Goal: Information Seeking & Learning: Learn about a topic

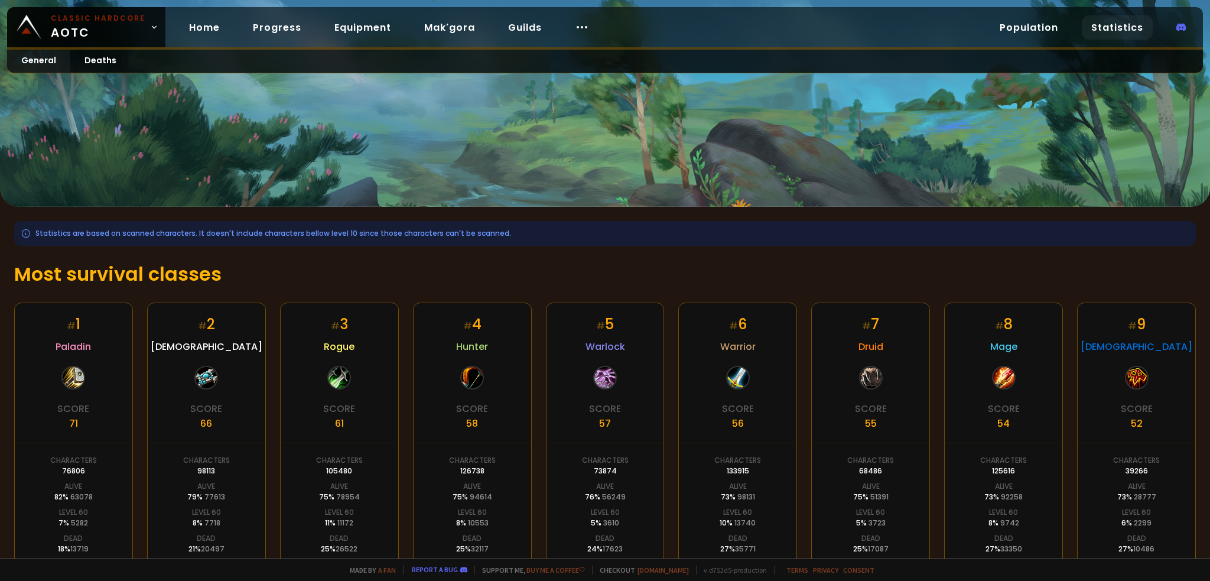
scroll to position [137, 0]
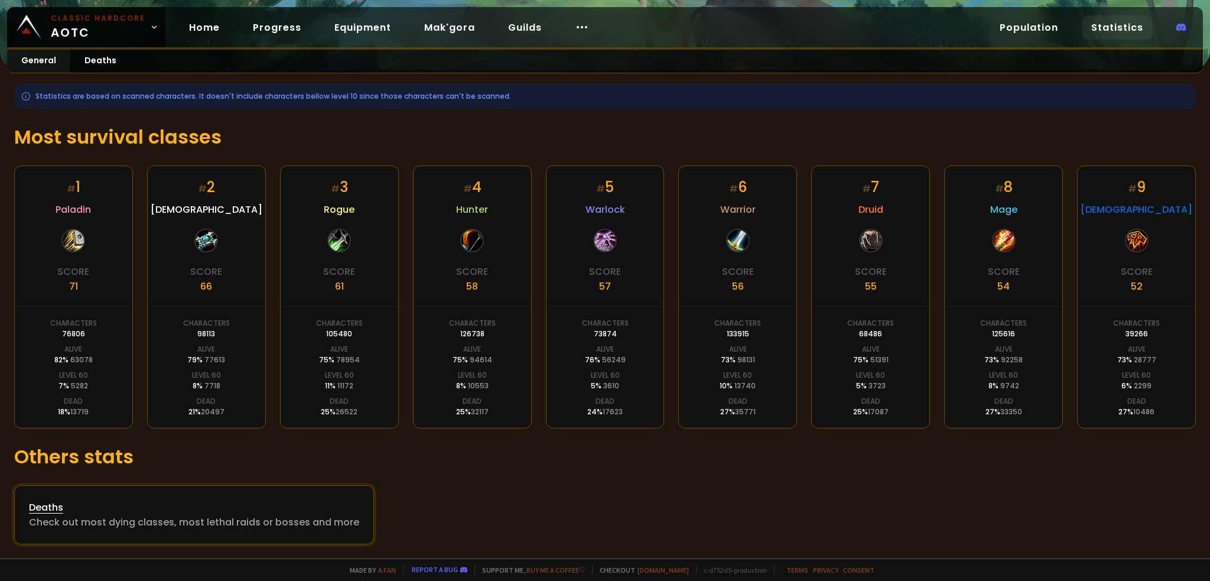
click at [34, 510] on div "Deaths" at bounding box center [194, 507] width 330 height 15
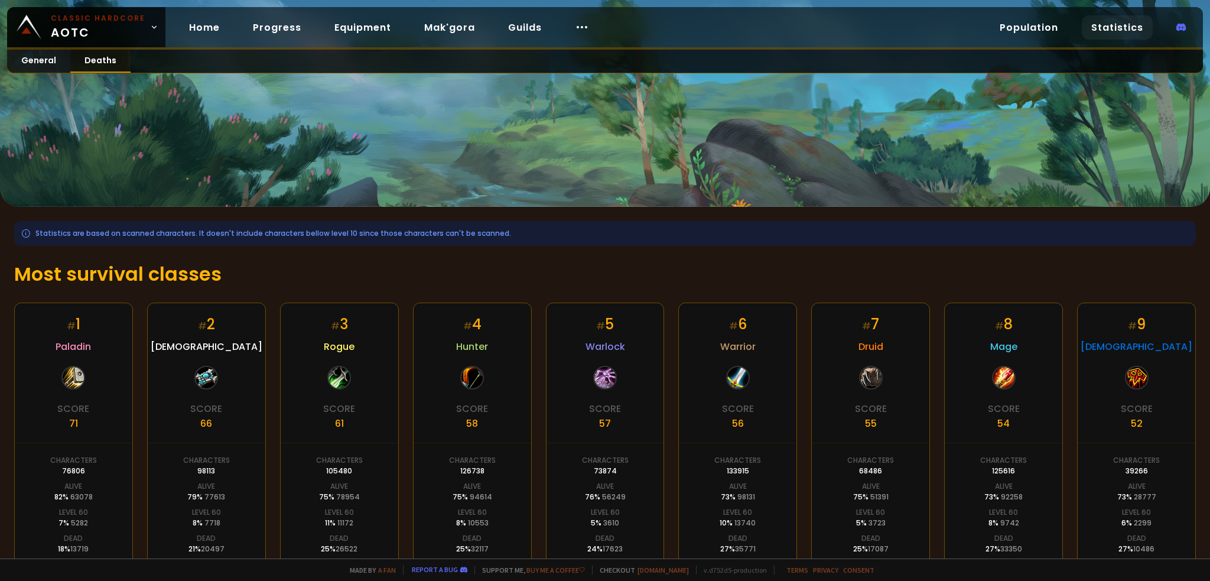
click at [100, 59] on link "Deaths" at bounding box center [100, 61] width 60 height 23
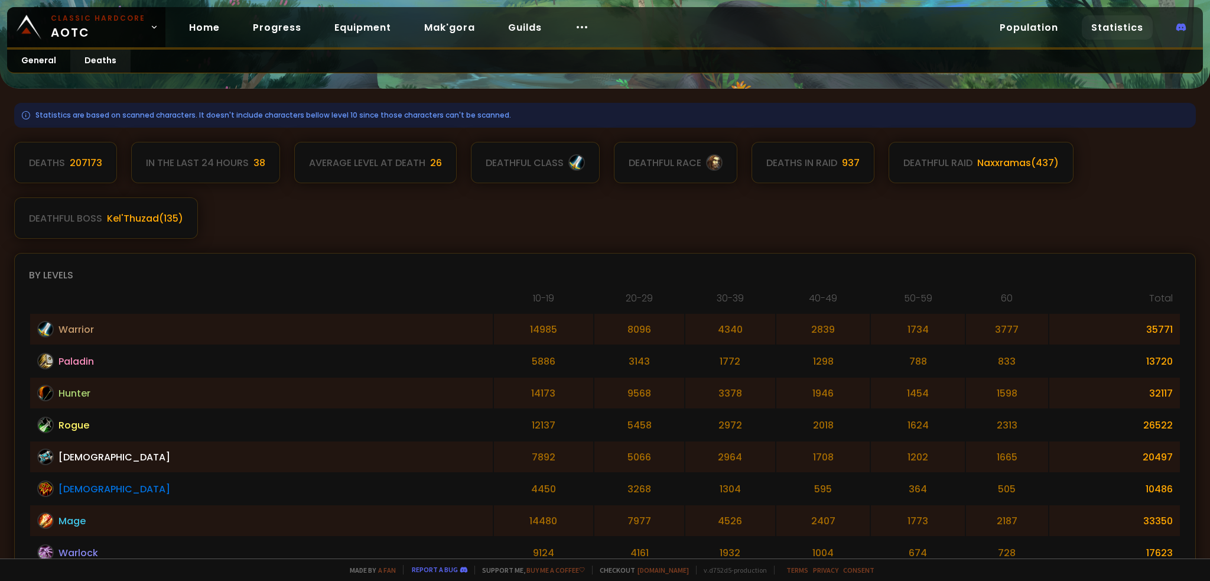
scroll to position [236, 0]
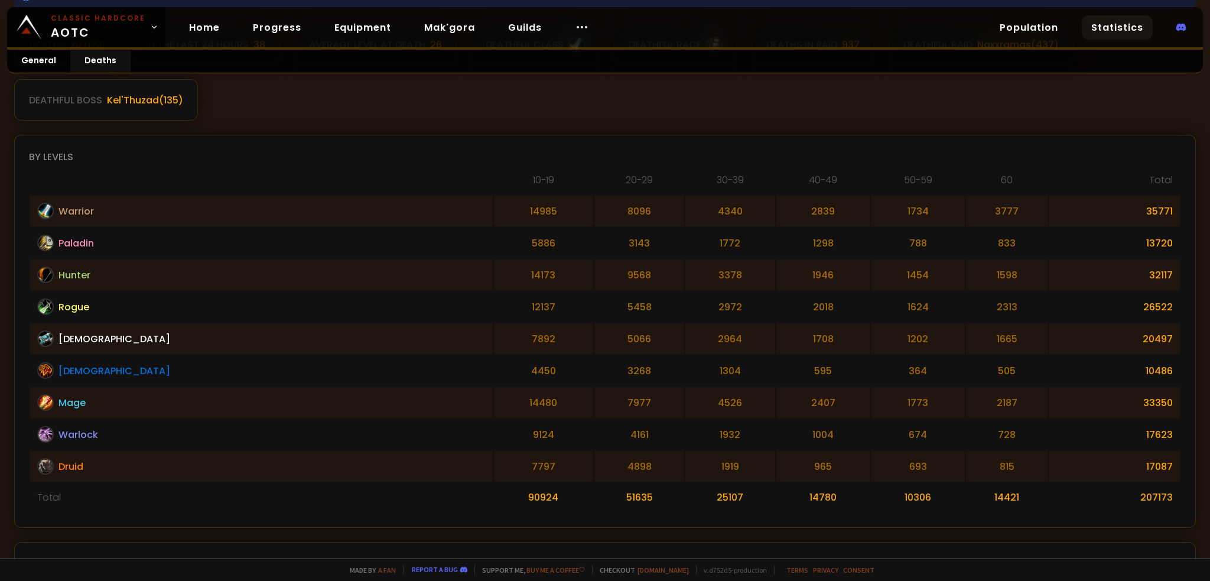
click at [494, 178] on th "10-19" at bounding box center [543, 184] width 99 height 22
click at [38, 65] on link "General" at bounding box center [38, 61] width 63 height 23
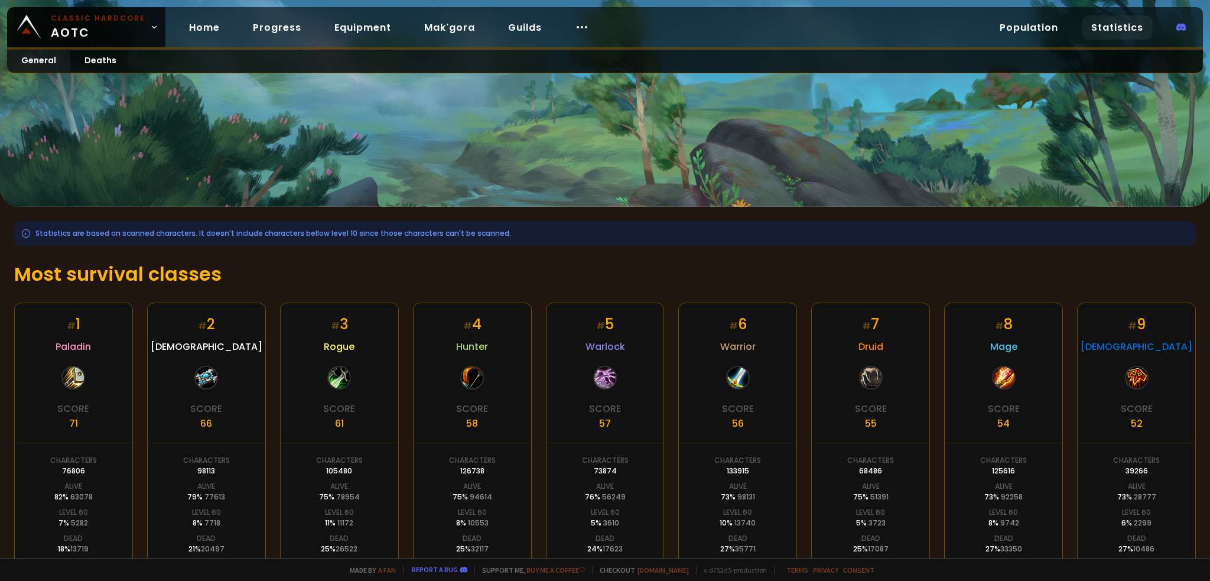
scroll to position [137, 0]
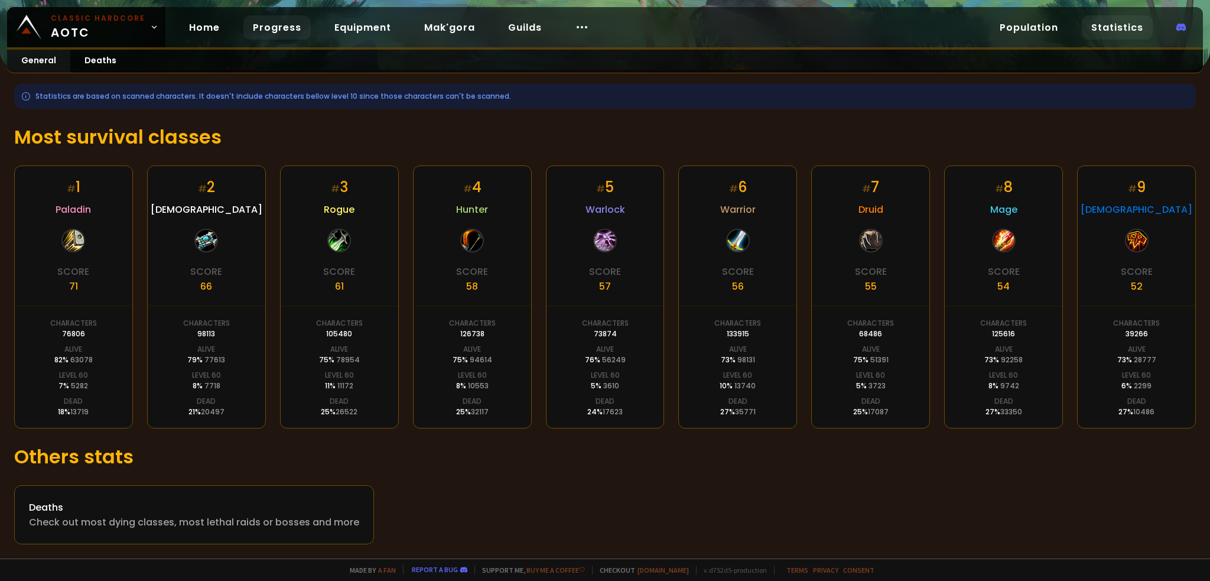
click at [280, 26] on link "Progress" at bounding box center [276, 27] width 67 height 24
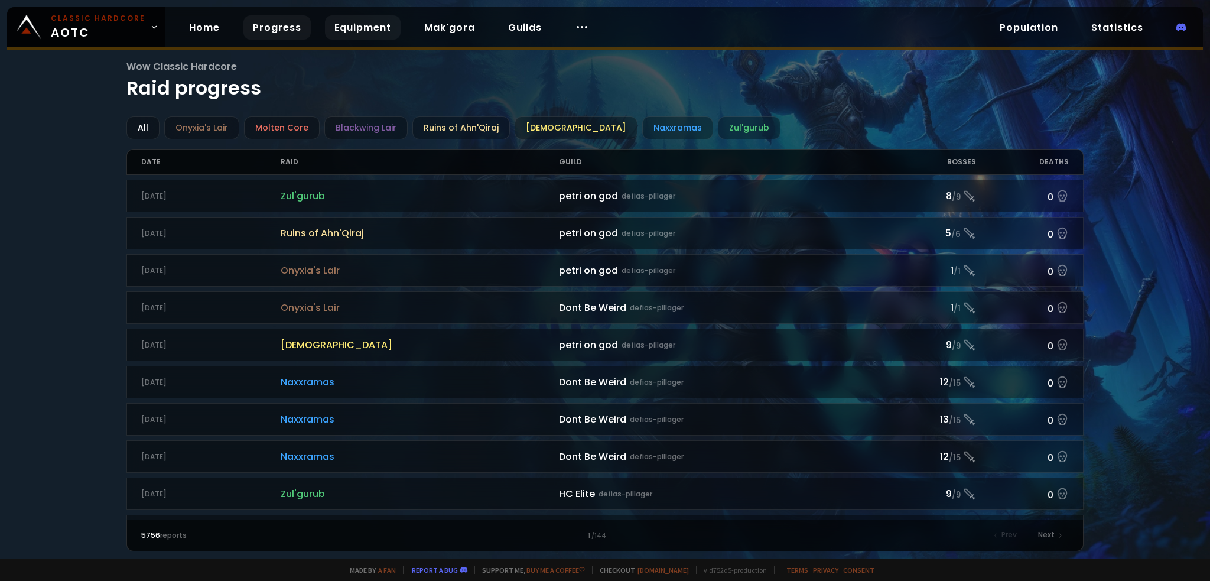
click at [366, 24] on link "Equipment" at bounding box center [363, 27] width 76 height 24
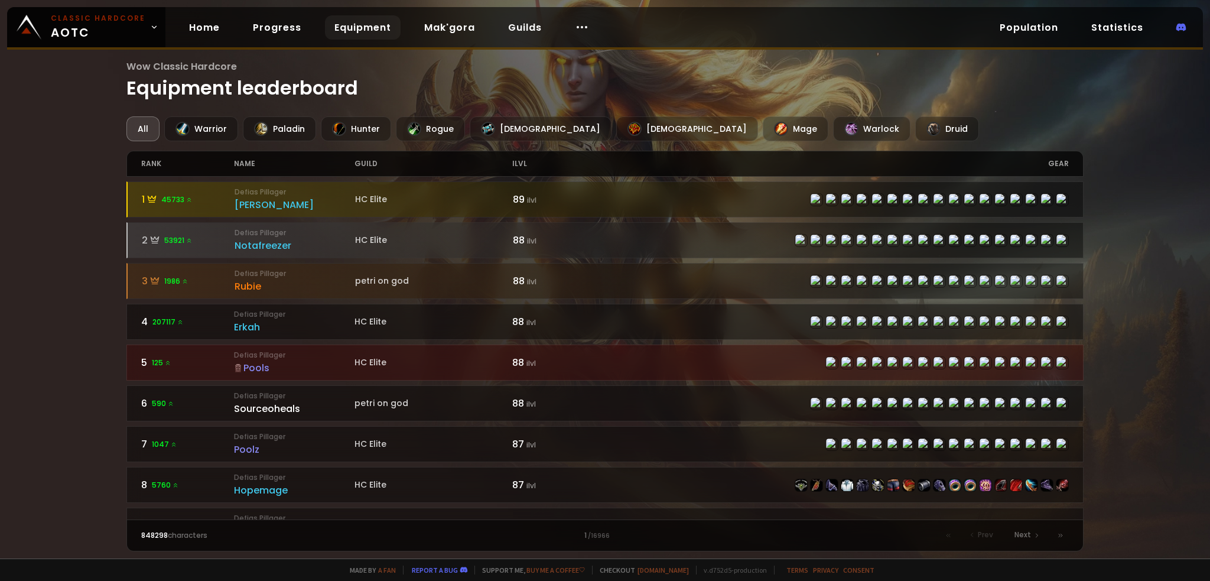
click at [258, 363] on div "Pools" at bounding box center [294, 367] width 121 height 15
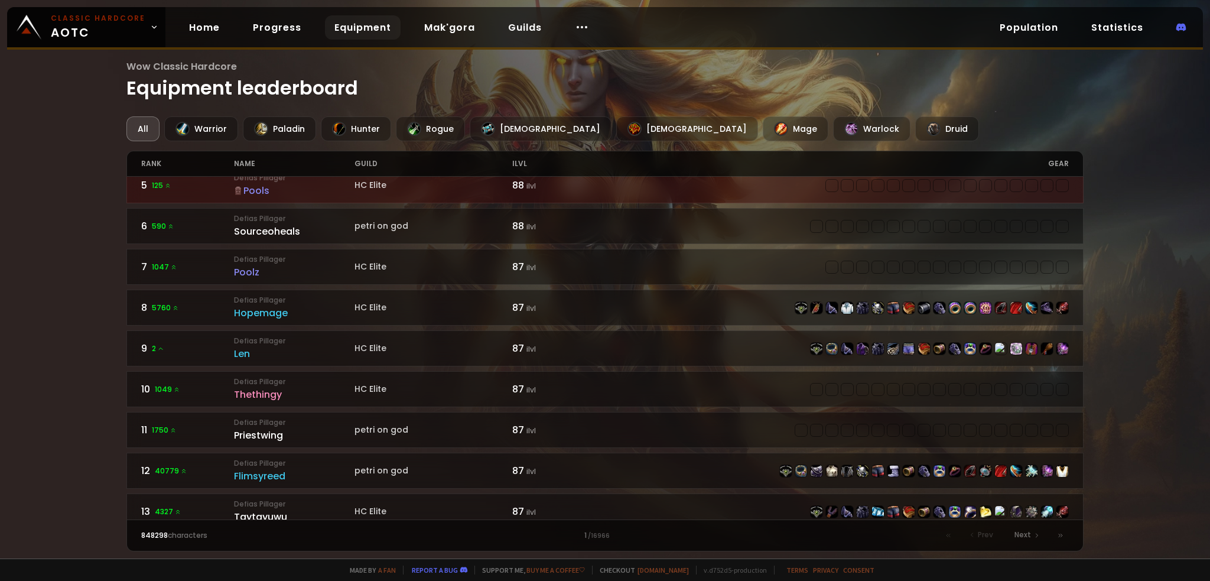
scroll to position [118, 0]
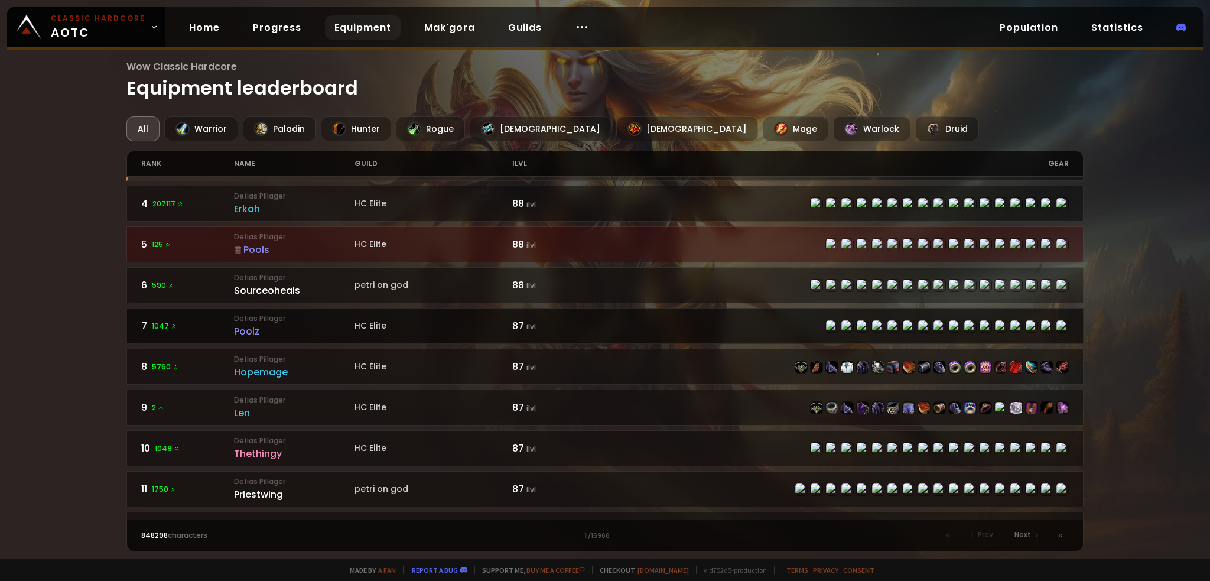
click at [323, 316] on small "Defias Pillager" at bounding box center [294, 318] width 121 height 11
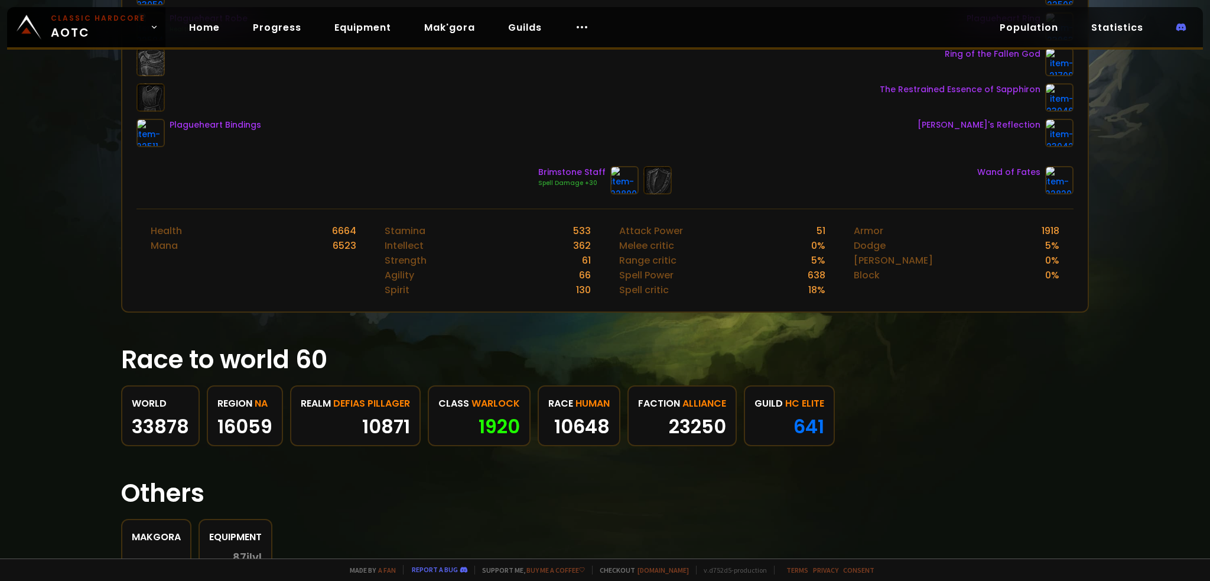
scroll to position [423, 0]
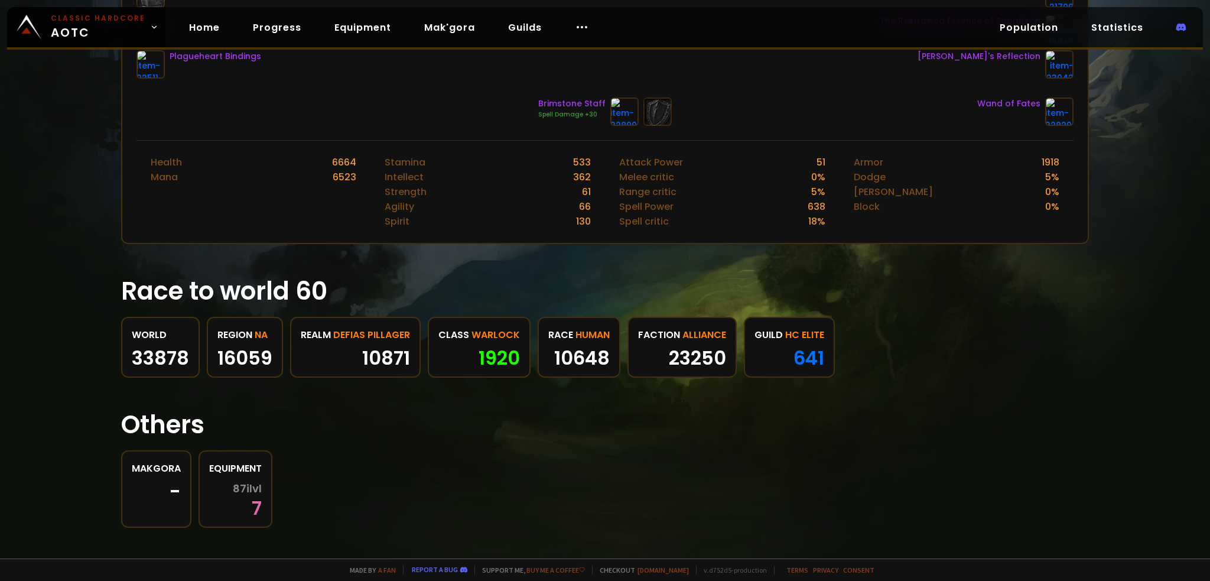
click at [497, 350] on div "1920" at bounding box center [479, 358] width 82 height 18
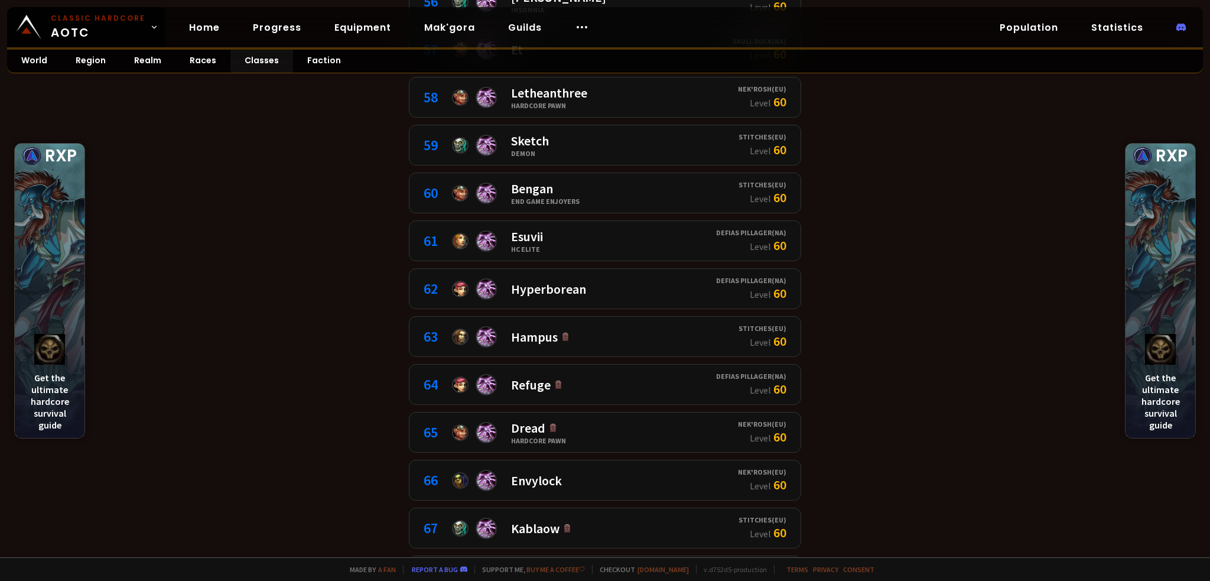
scroll to position [3072, 0]
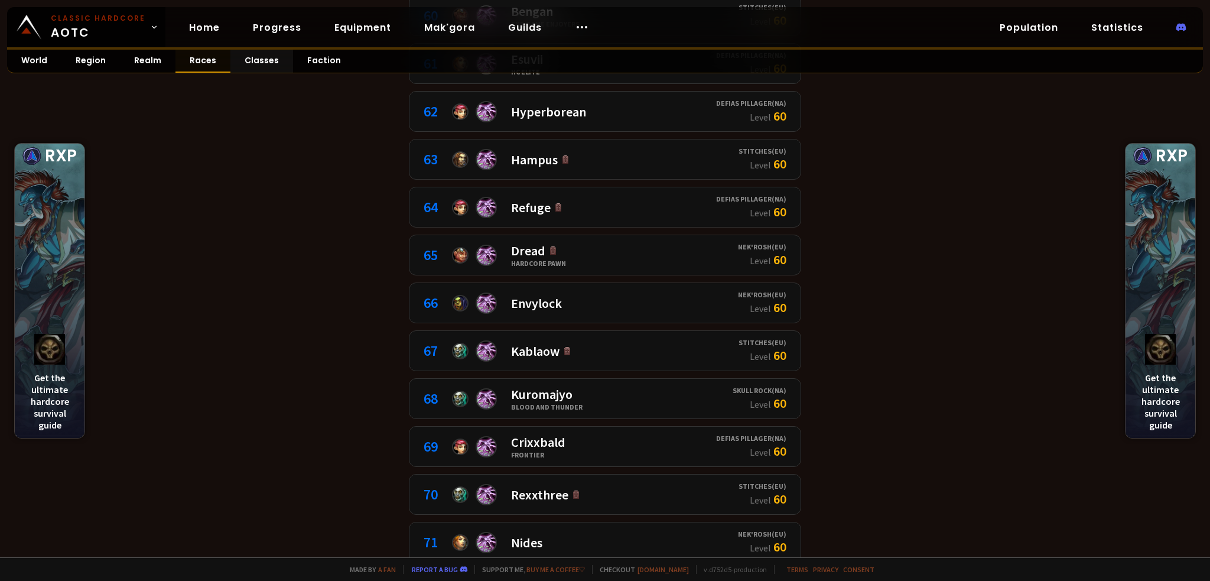
click at [198, 64] on link "Races" at bounding box center [202, 61] width 55 height 23
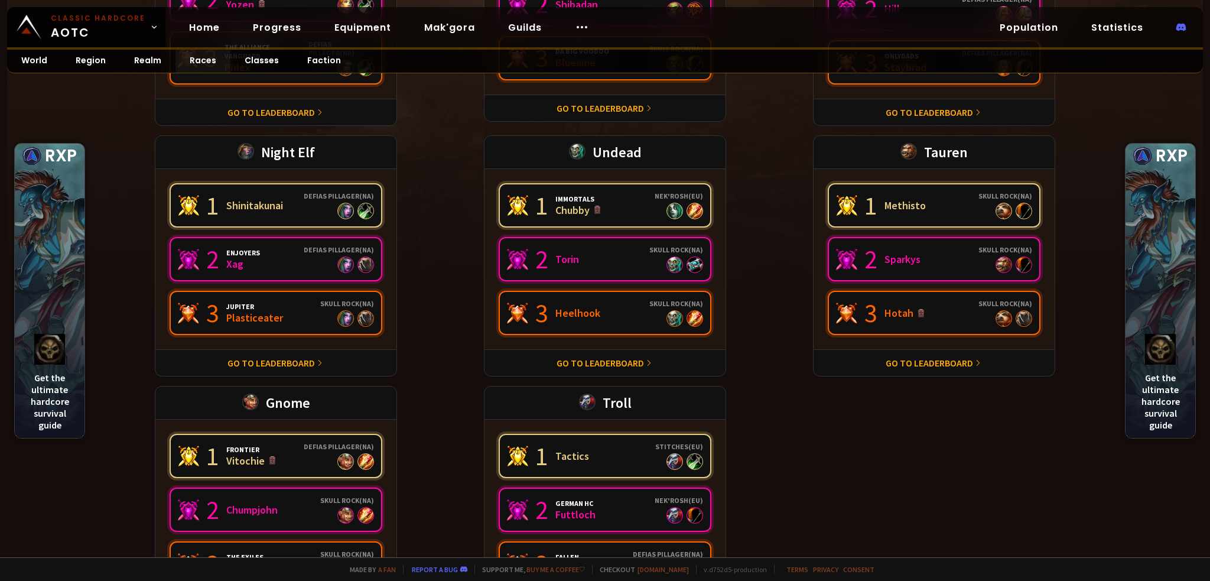
scroll to position [300, 0]
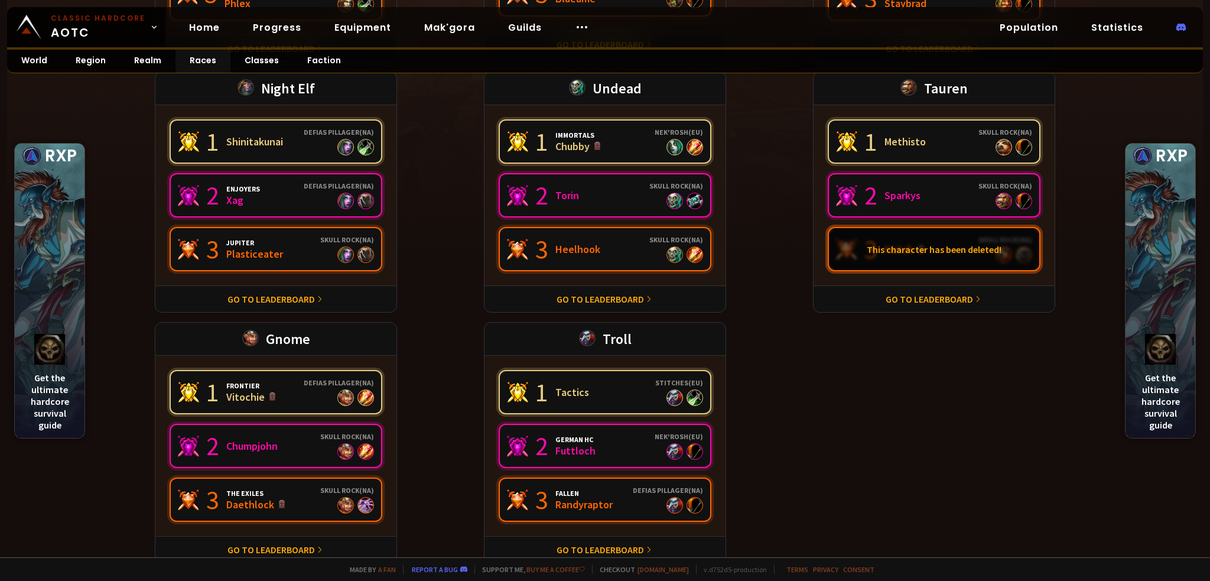
click at [900, 248] on div "This character has been deleted!" at bounding box center [934, 249] width 210 height 42
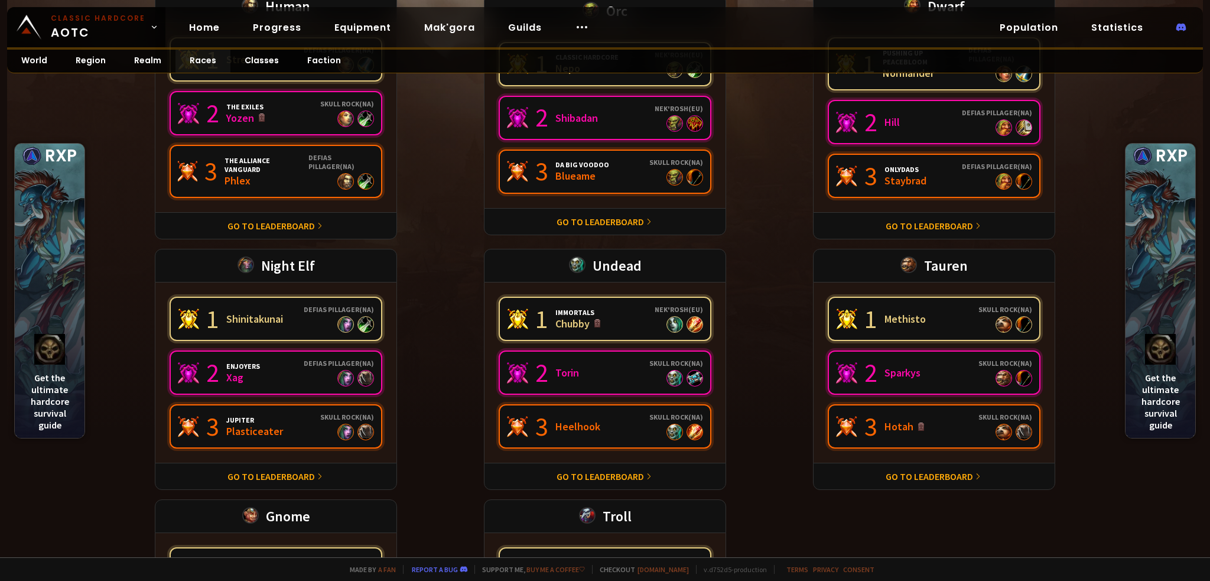
scroll to position [0, 0]
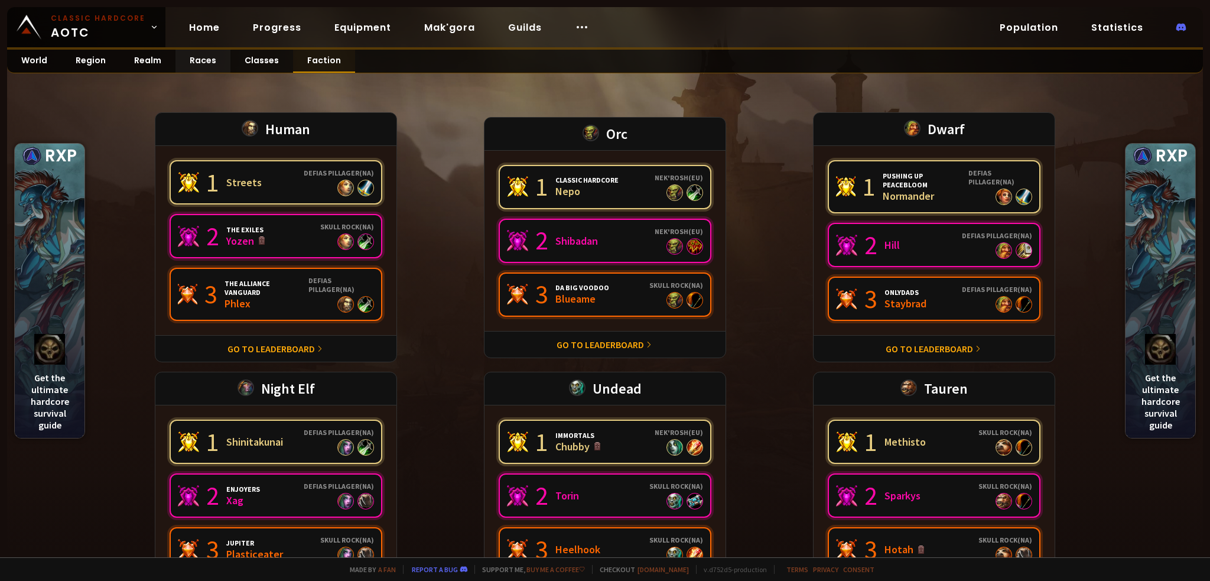
click at [306, 63] on link "Faction" at bounding box center [324, 61] width 62 height 23
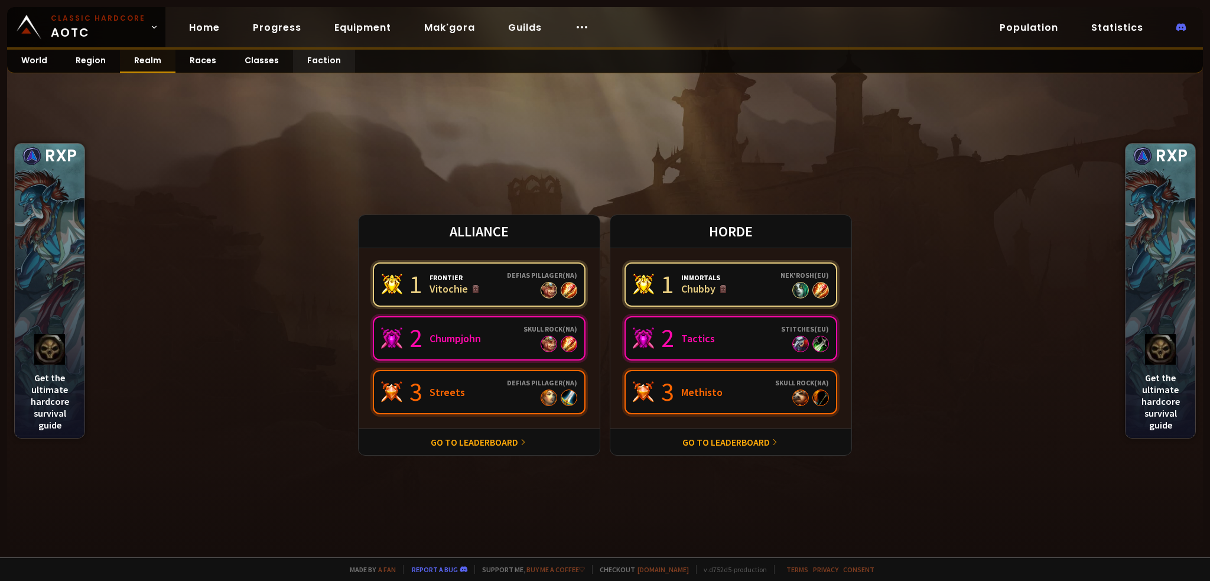
click at [150, 65] on link "Realm" at bounding box center [148, 61] width 56 height 23
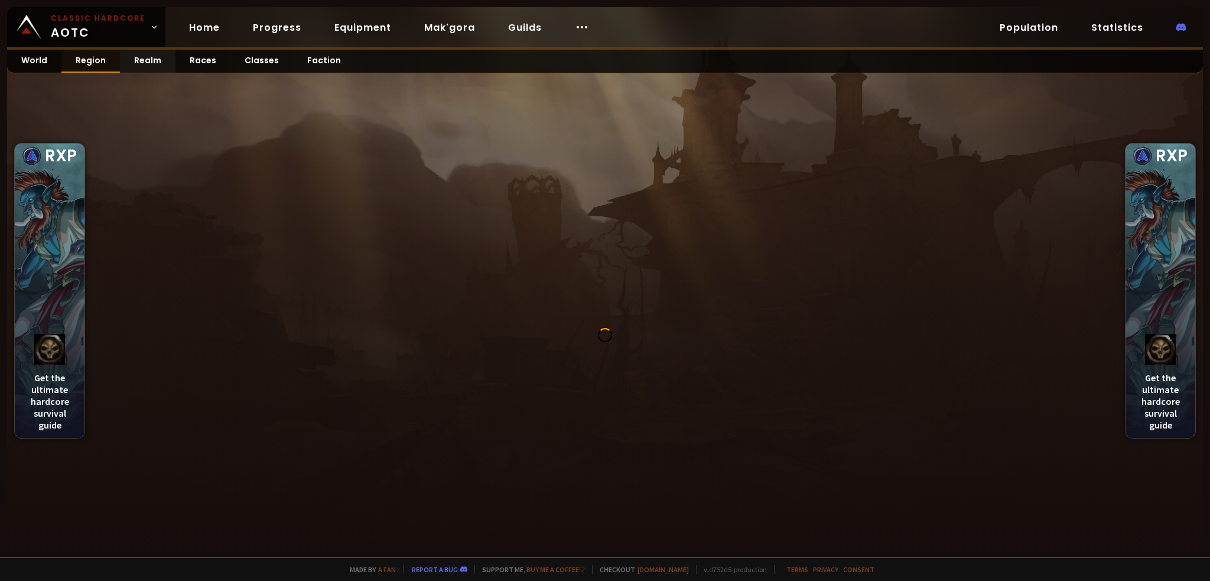
click at [86, 58] on link "Region" at bounding box center [90, 61] width 58 height 23
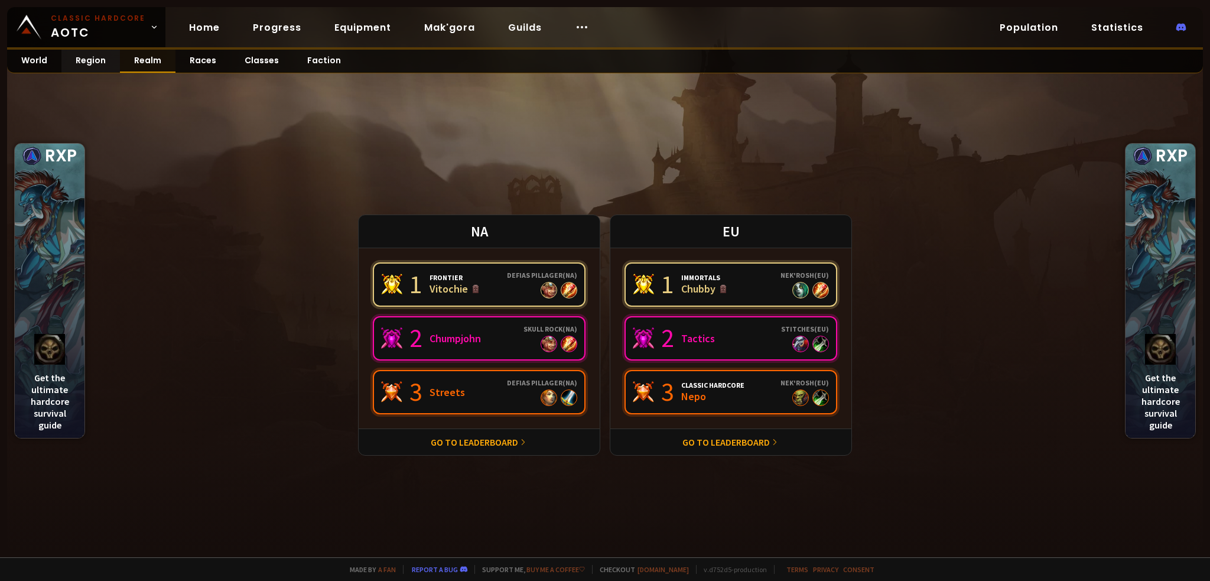
click at [153, 60] on link "Realm" at bounding box center [148, 61] width 56 height 23
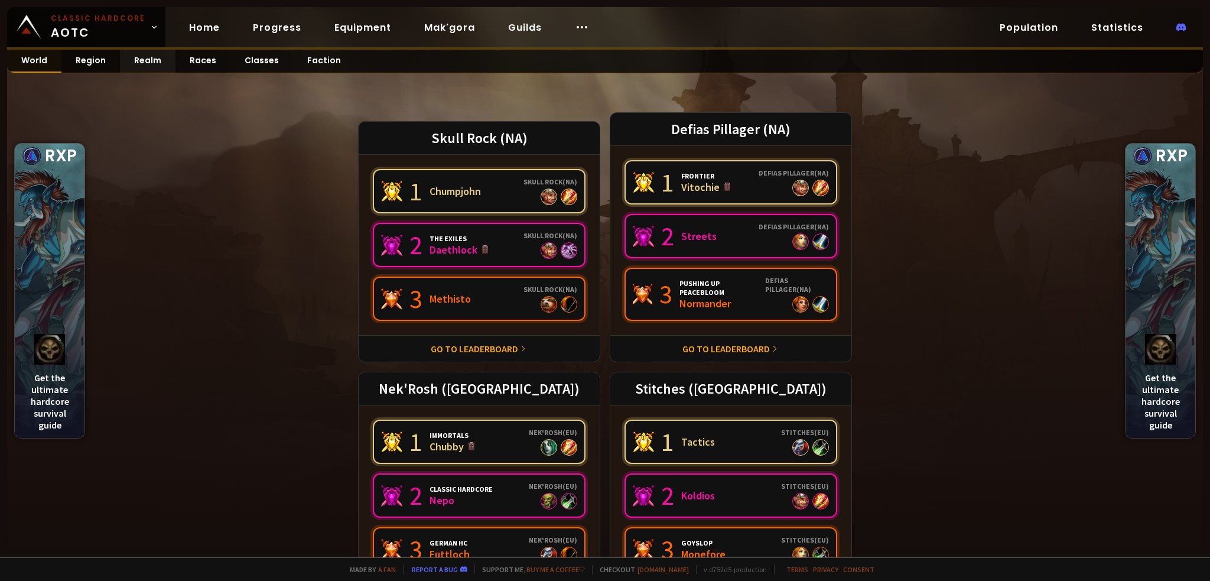
click at [35, 64] on link "World" at bounding box center [34, 61] width 54 height 23
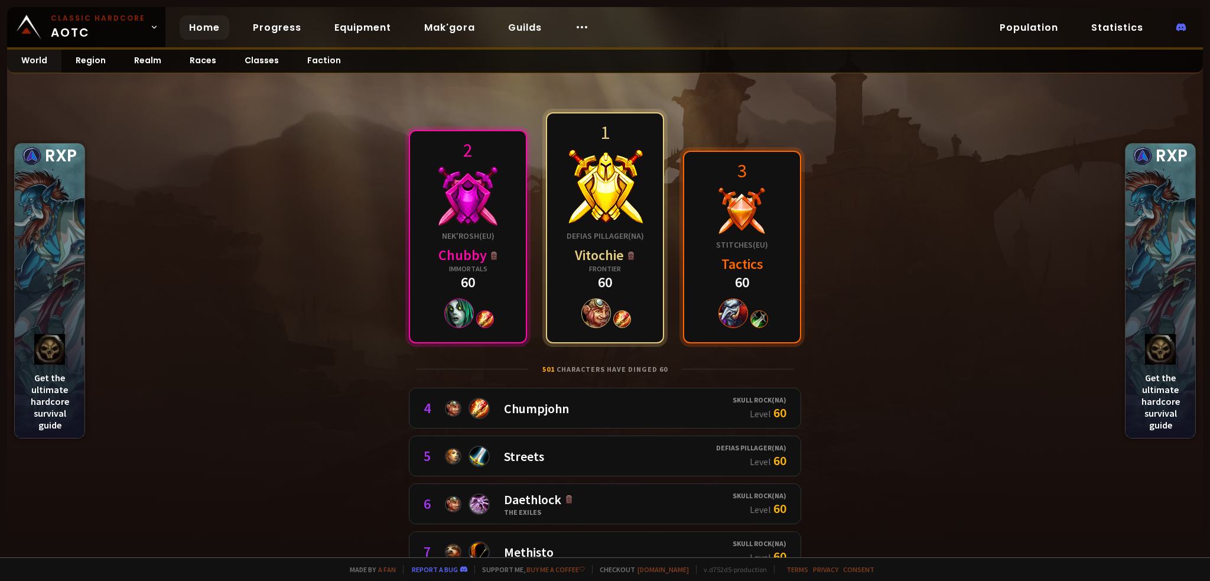
click at [203, 25] on link "Home" at bounding box center [205, 27] width 50 height 24
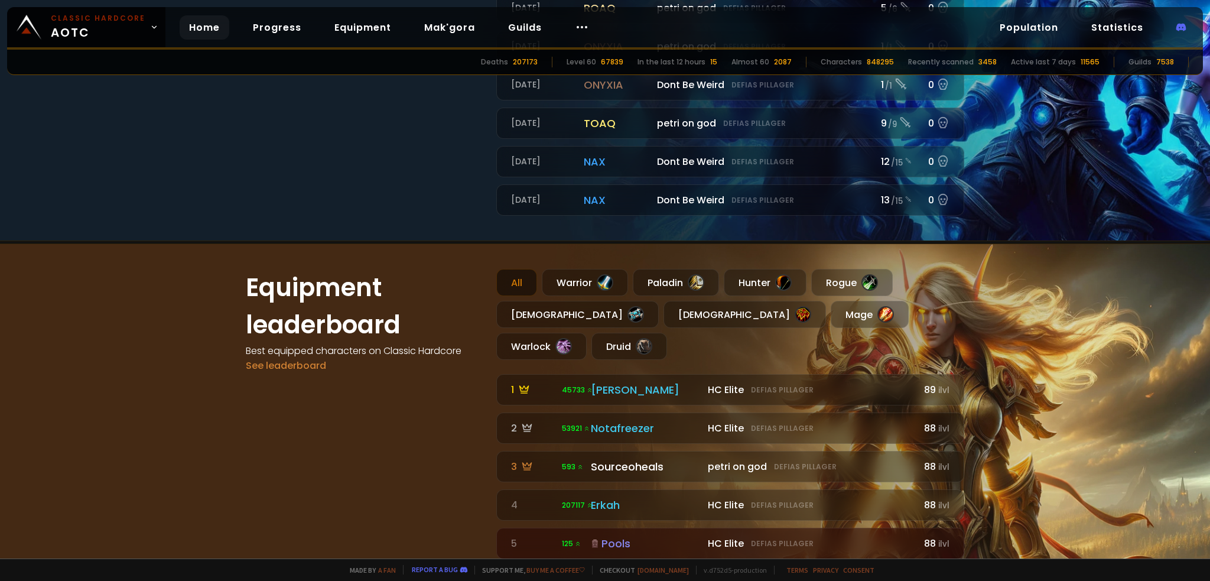
scroll to position [768, 0]
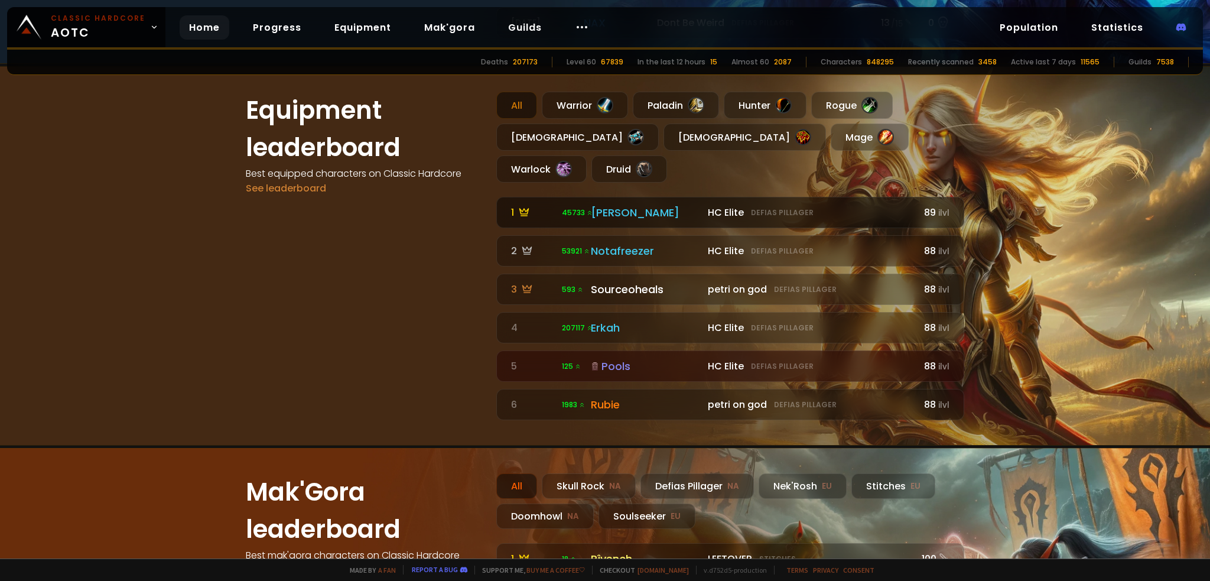
click at [603, 204] on div "[PERSON_NAME]" at bounding box center [646, 212] width 110 height 16
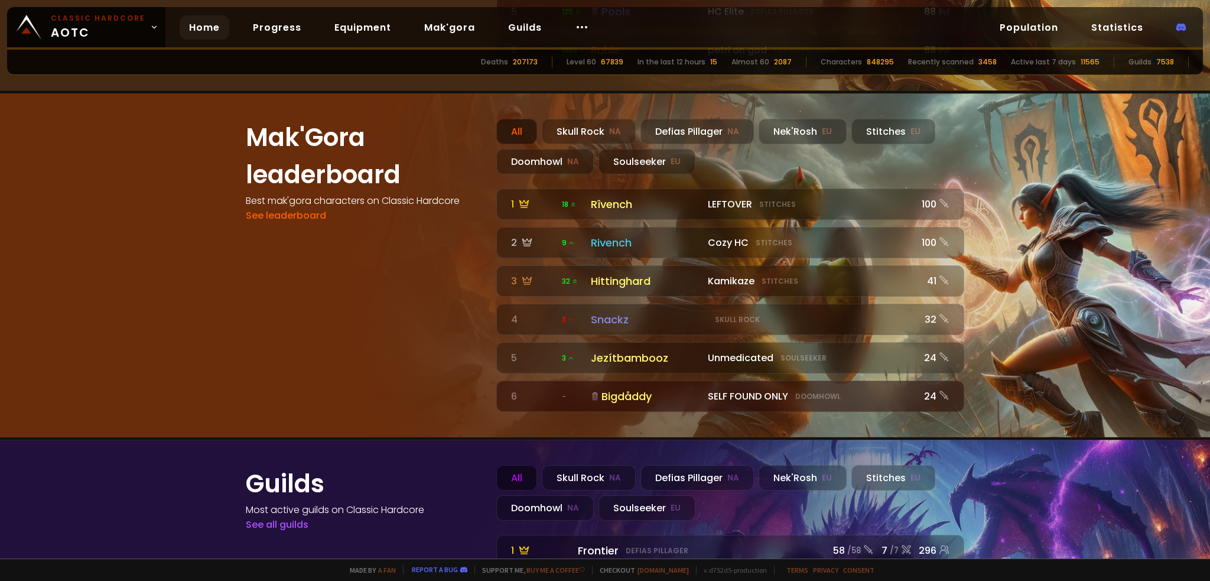
scroll to position [1290, 0]
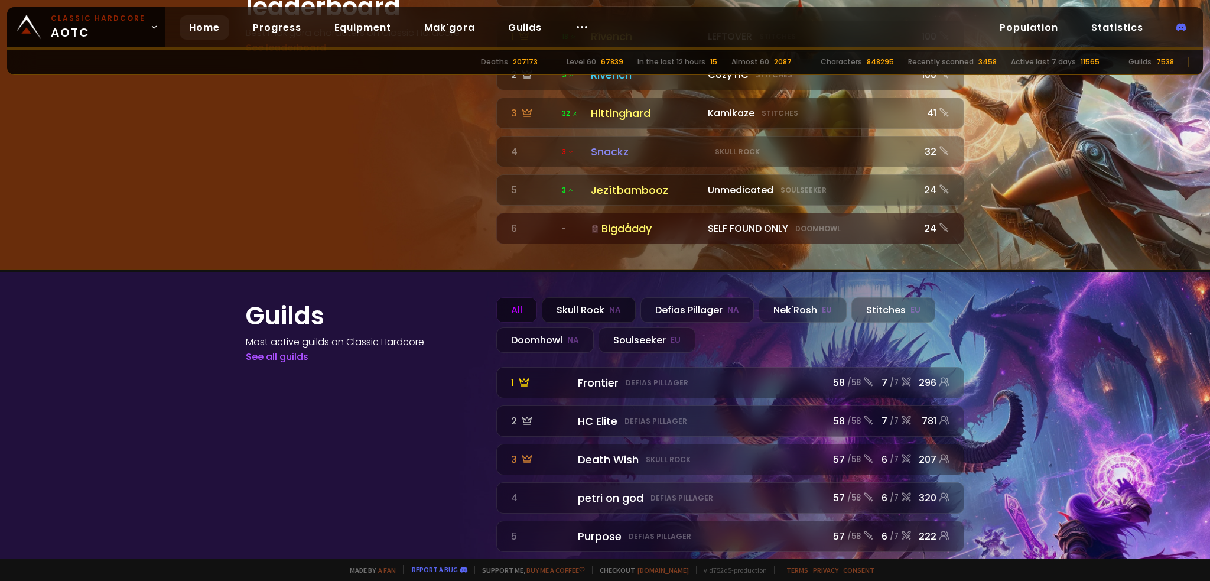
click at [586, 297] on div "Skull Rock NA" at bounding box center [589, 309] width 94 height 25
click at [526, 327] on div "Doomhowl NA" at bounding box center [544, 339] width 97 height 25
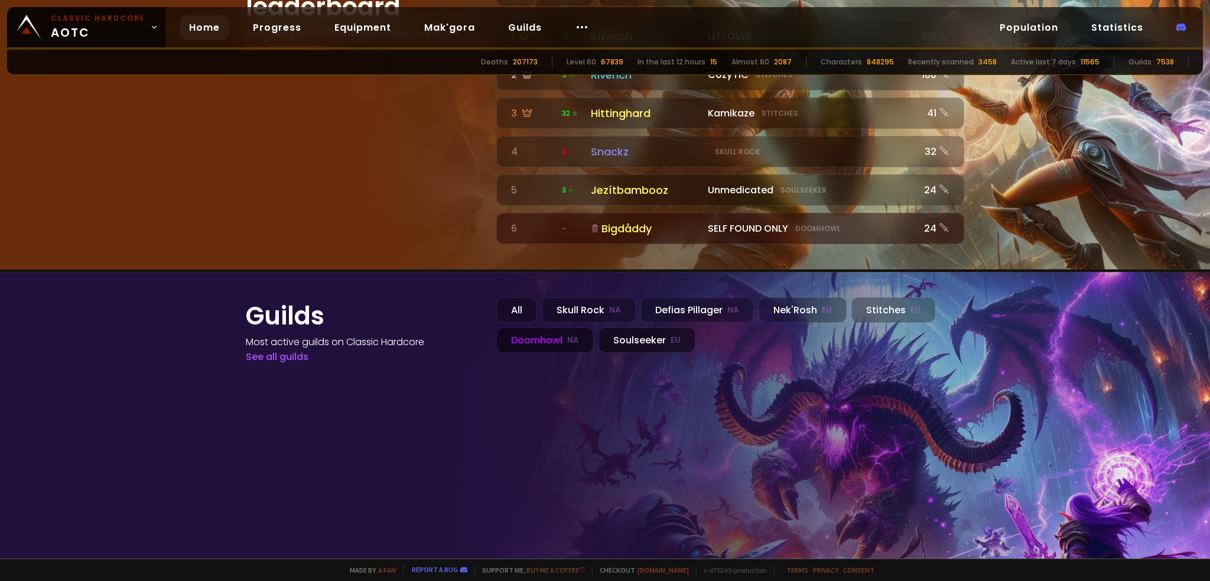
drag, startPoint x: 631, startPoint y: 297, endPoint x: 598, endPoint y: 297, distance: 32.5
click at [630, 327] on div "Soulseeker EU" at bounding box center [646, 339] width 97 height 25
click at [542, 327] on div "Doomhowl NA" at bounding box center [544, 339] width 97 height 25
click at [687, 297] on div "Defias Pillager NA" at bounding box center [696, 309] width 113 height 25
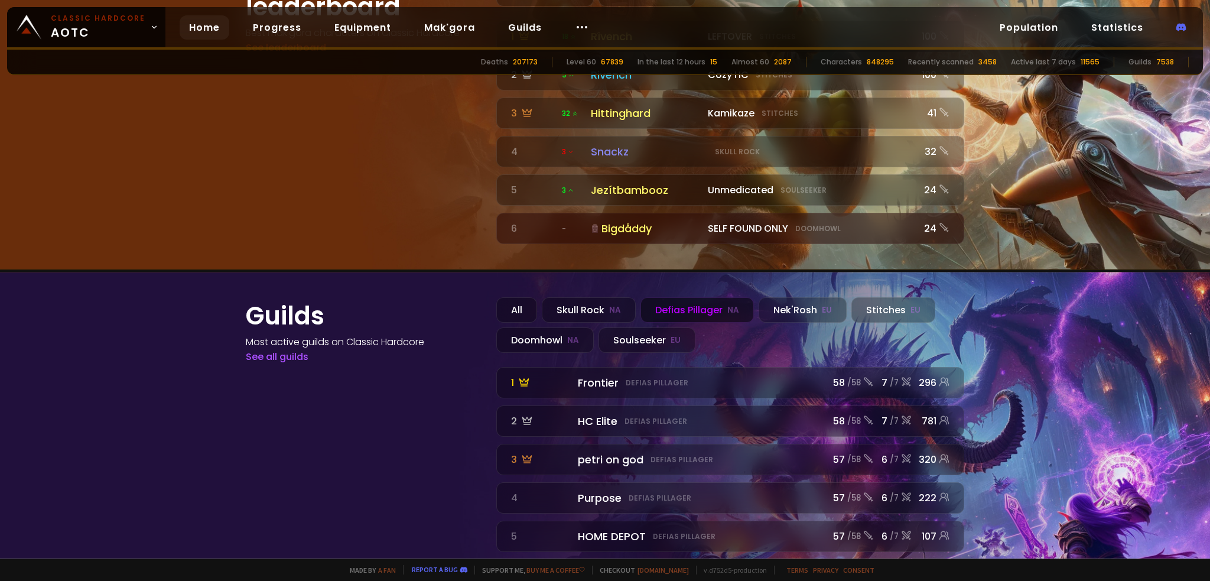
click at [686, 297] on div "Defias Pillager NA" at bounding box center [696, 309] width 113 height 25
click at [771, 297] on div "Nek'Rosh EU" at bounding box center [803, 309] width 88 height 25
drag, startPoint x: 886, startPoint y: 274, endPoint x: 877, endPoint y: 274, distance: 8.9
click at [881, 297] on div "Stitches EU" at bounding box center [893, 309] width 84 height 25
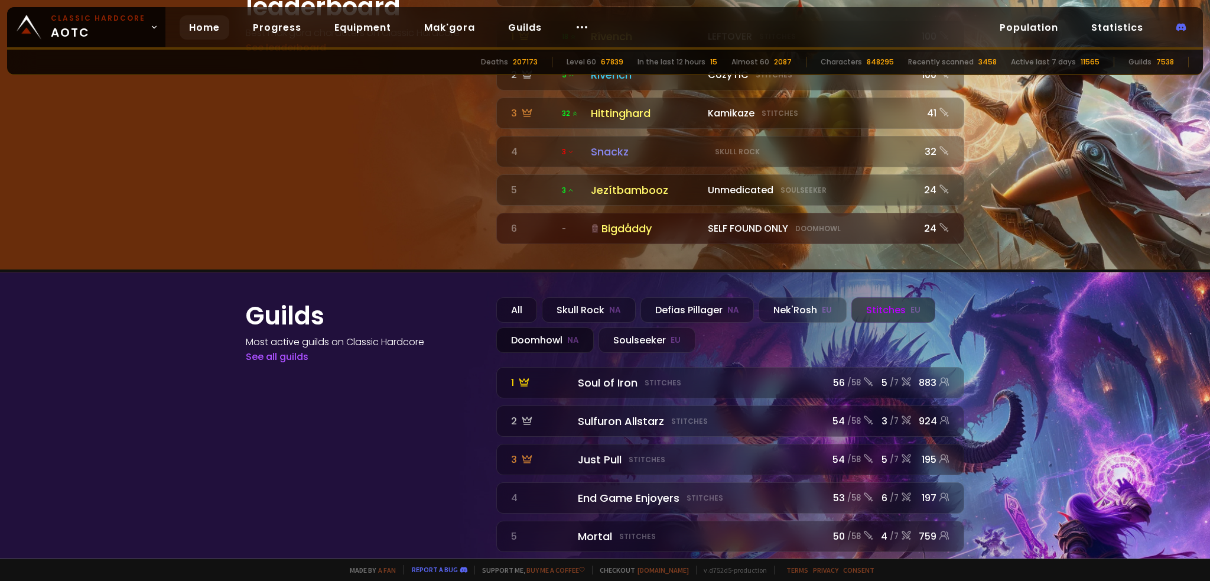
click at [525, 327] on div "Doomhowl NA" at bounding box center [544, 339] width 97 height 25
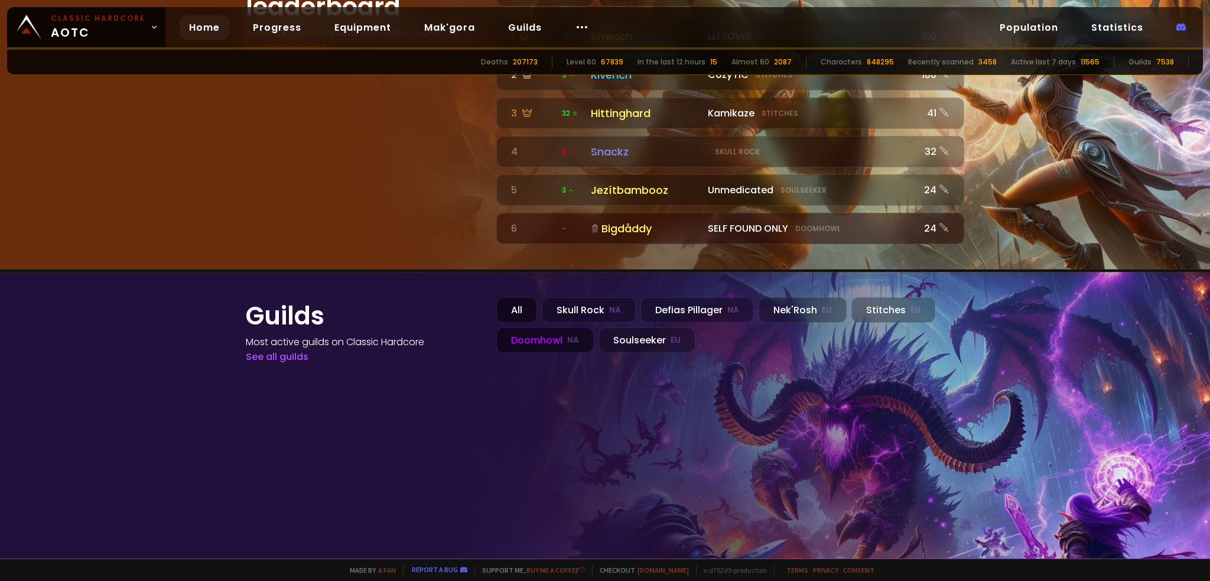
click at [514, 297] on div "All" at bounding box center [516, 309] width 41 height 25
